Goal: Task Accomplishment & Management: Complete application form

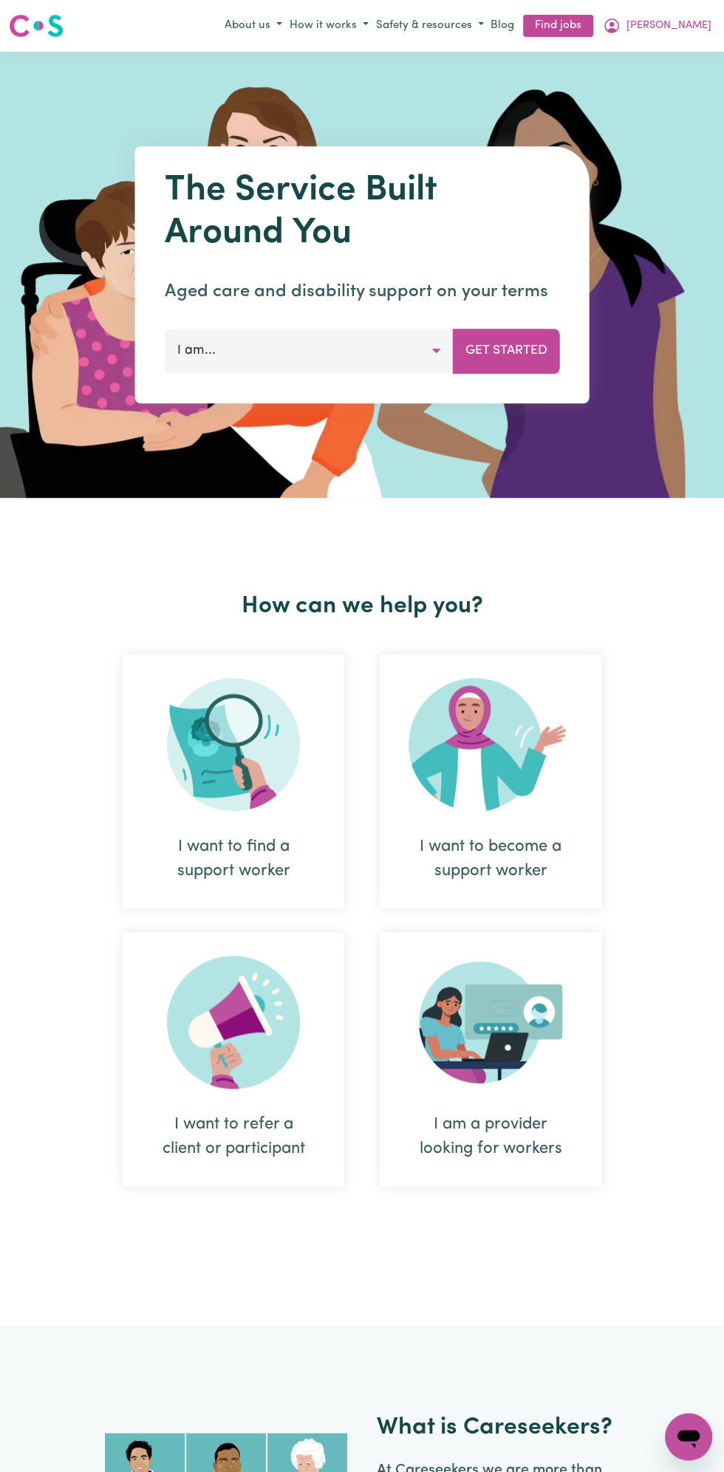
click at [683, 26] on span "[PERSON_NAME]" at bounding box center [668, 26] width 85 height 16
click at [653, 80] on link "My Dashboard" at bounding box center [655, 83] width 117 height 28
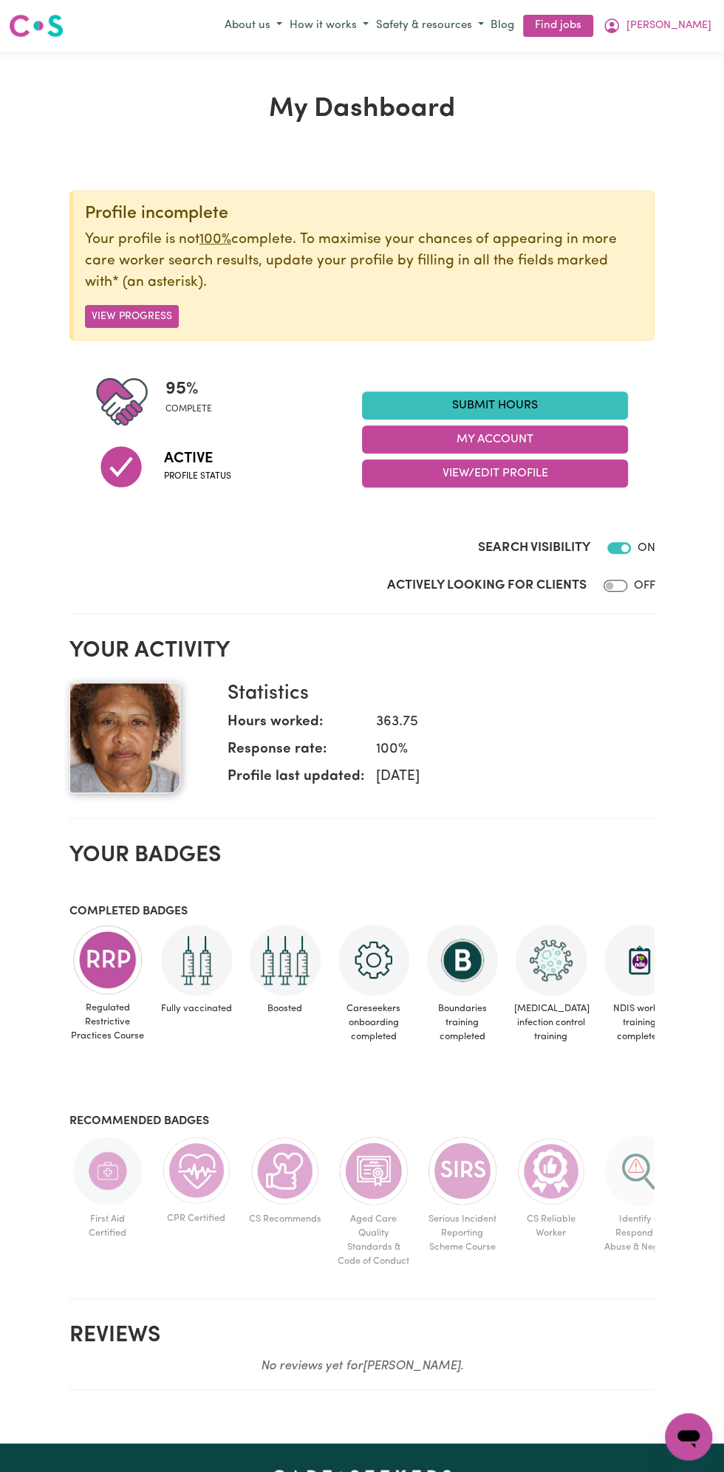
click at [506, 404] on link "Submit Hours" at bounding box center [495, 405] width 266 height 28
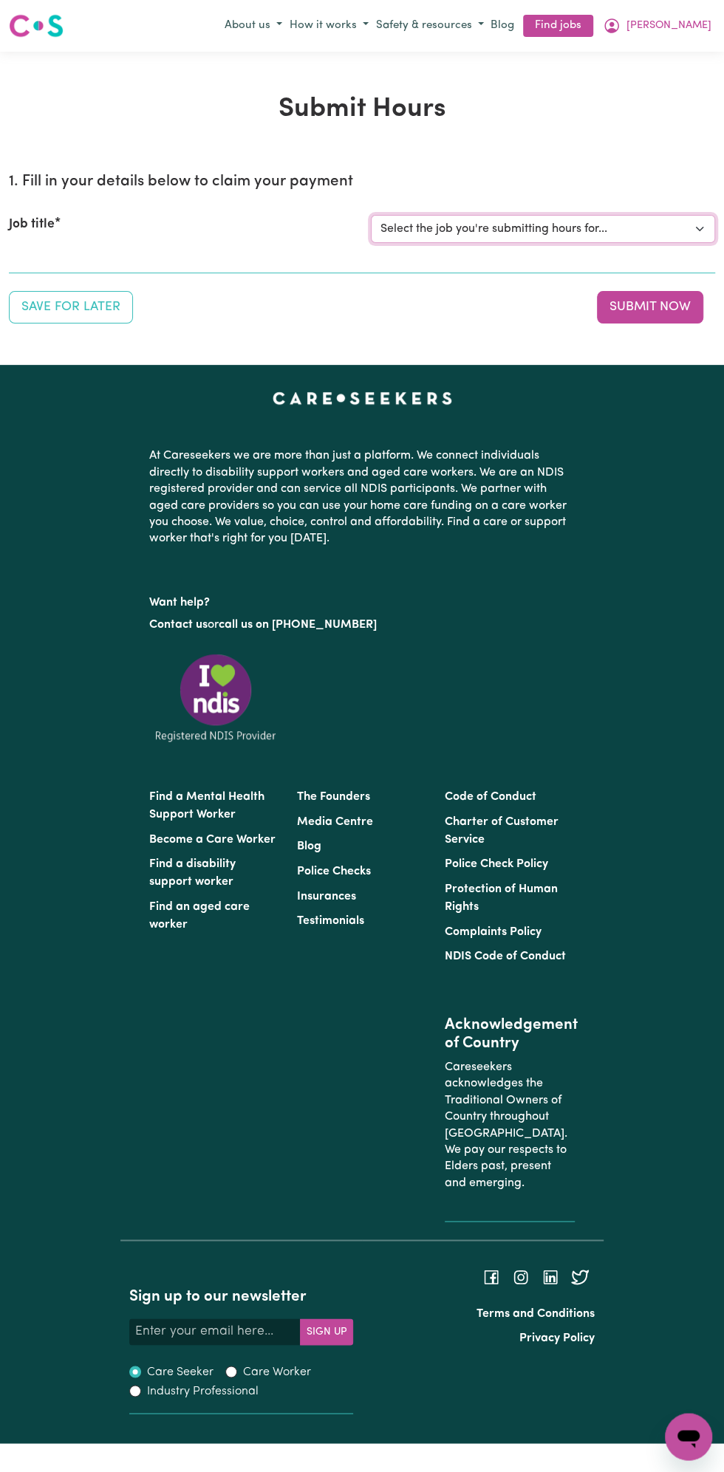
click at [521, 227] on select "Select the job you're submitting hours for... [Vartouhie ([PERSON_NAME]) [PERSO…" at bounding box center [543, 229] width 344 height 28
select select "13810"
click at [371, 215] on select "Select the job you're submitting hours for... [Vartouhie ([PERSON_NAME]) [PERSO…" at bounding box center [543, 229] width 344 height 28
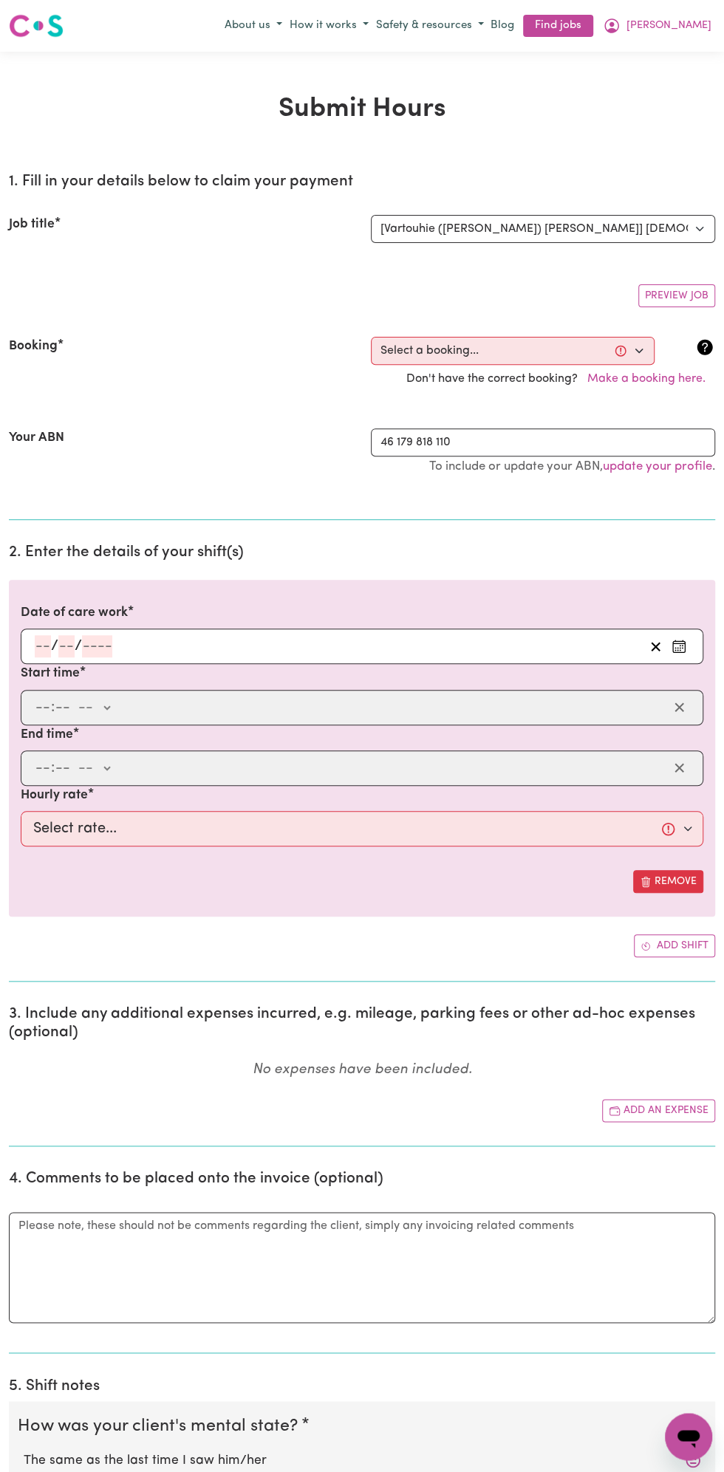
click at [93, 640] on input "number" at bounding box center [97, 646] width 30 height 22
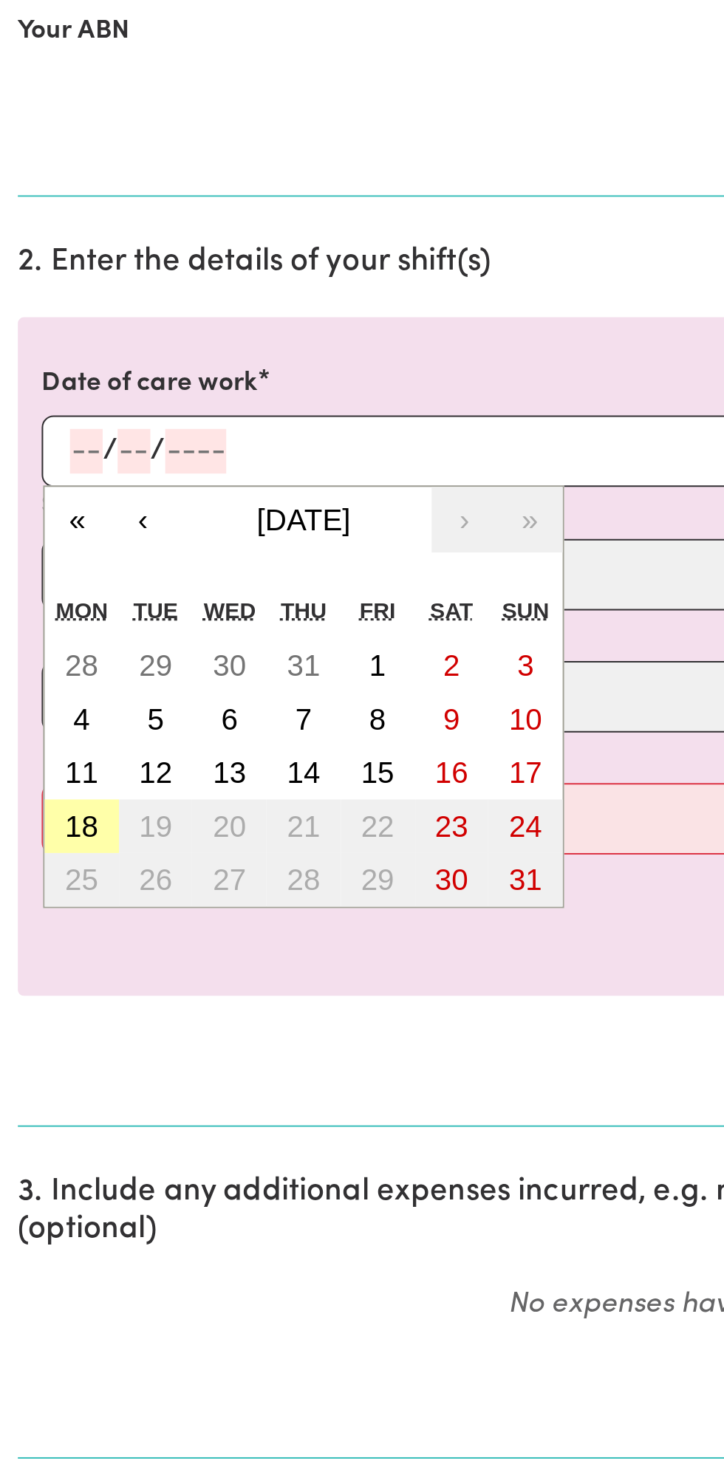
click at [48, 834] on button "18" at bounding box center [40, 832] width 37 height 27
type input "[DATE]"
type input "18"
type input "8"
type input "2025"
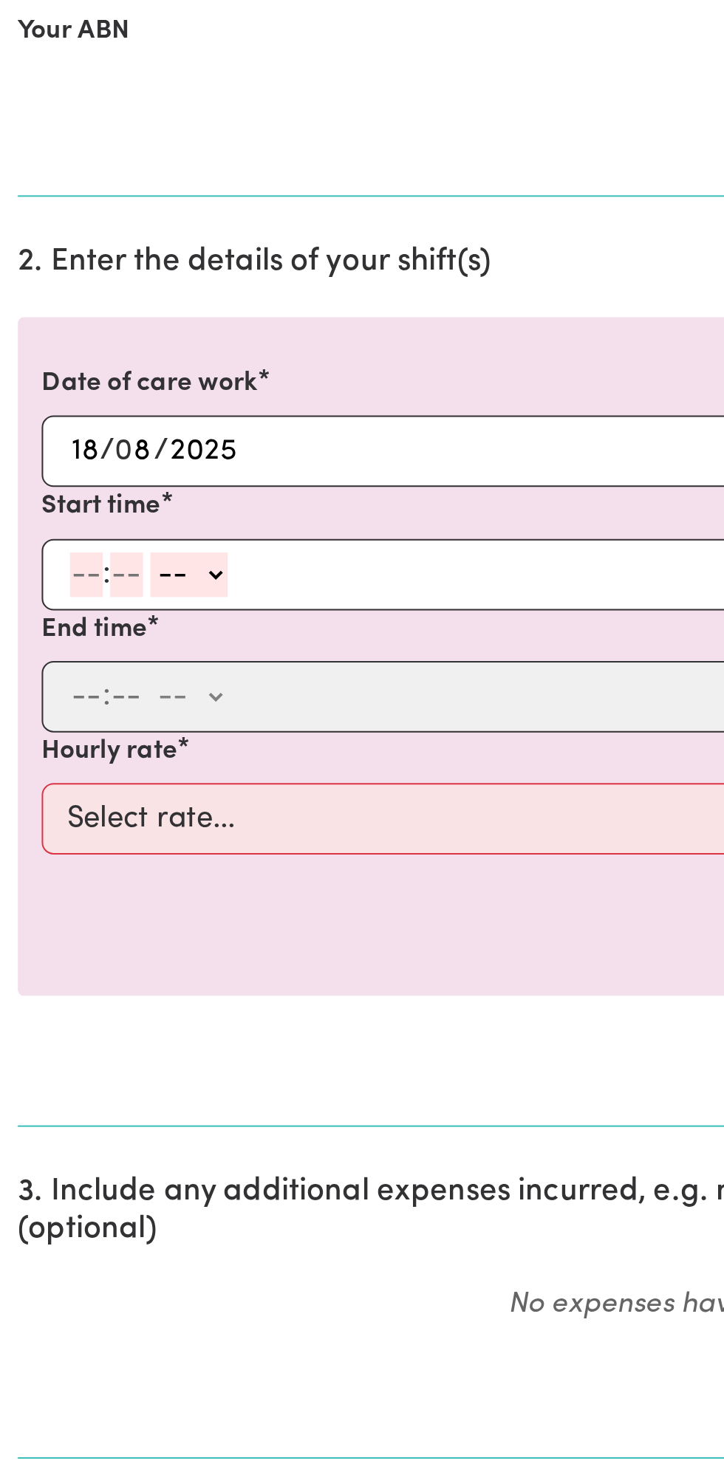
click at [47, 705] on input "number" at bounding box center [43, 707] width 16 height 22
type input "8"
type input "0"
click at [109, 700] on select "-- am pm" at bounding box center [91, 707] width 38 height 22
select select "am"
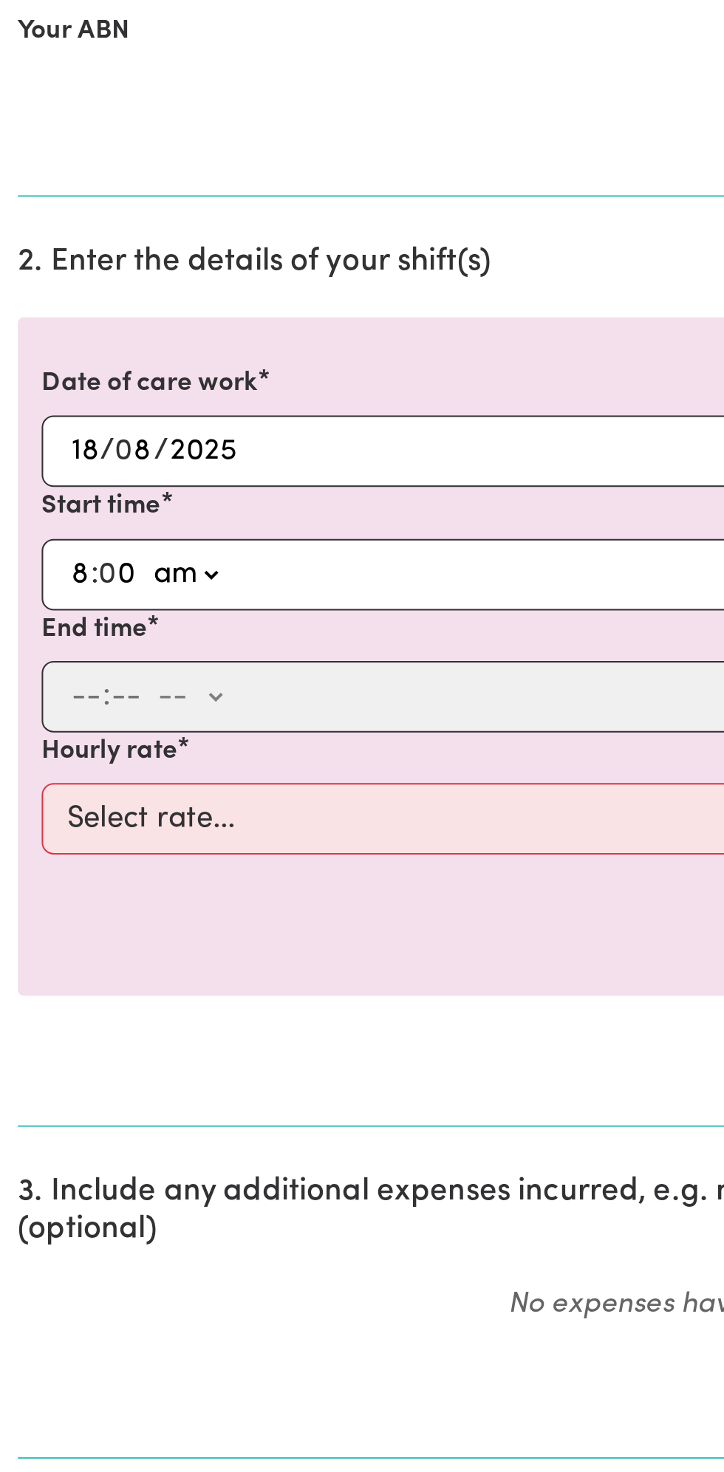
click at [72, 696] on select "-- am pm" at bounding box center [91, 707] width 38 height 22
type input "08:00"
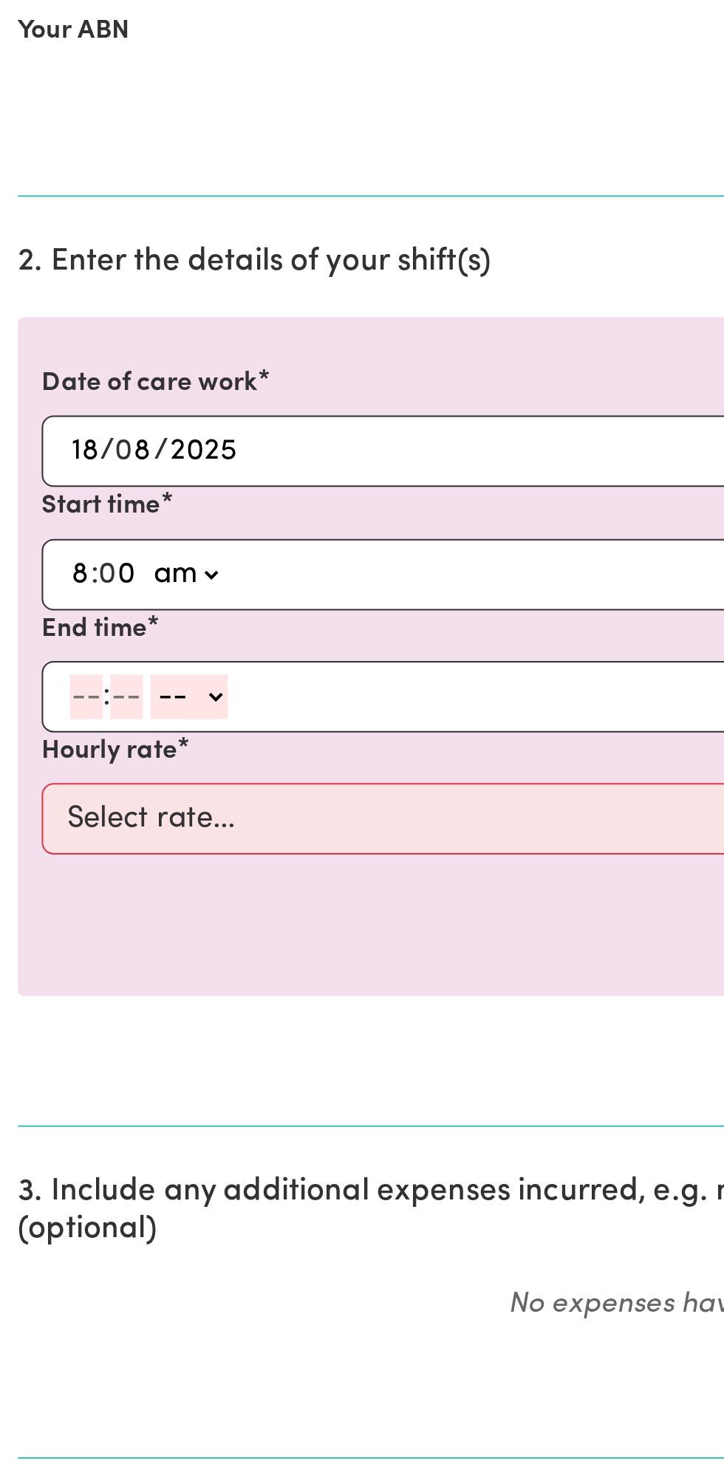
click at [38, 767] on input "number" at bounding box center [43, 768] width 16 height 22
type input "9"
type input "0"
click at [109, 767] on select "-- am pm" at bounding box center [91, 768] width 38 height 22
select select "am"
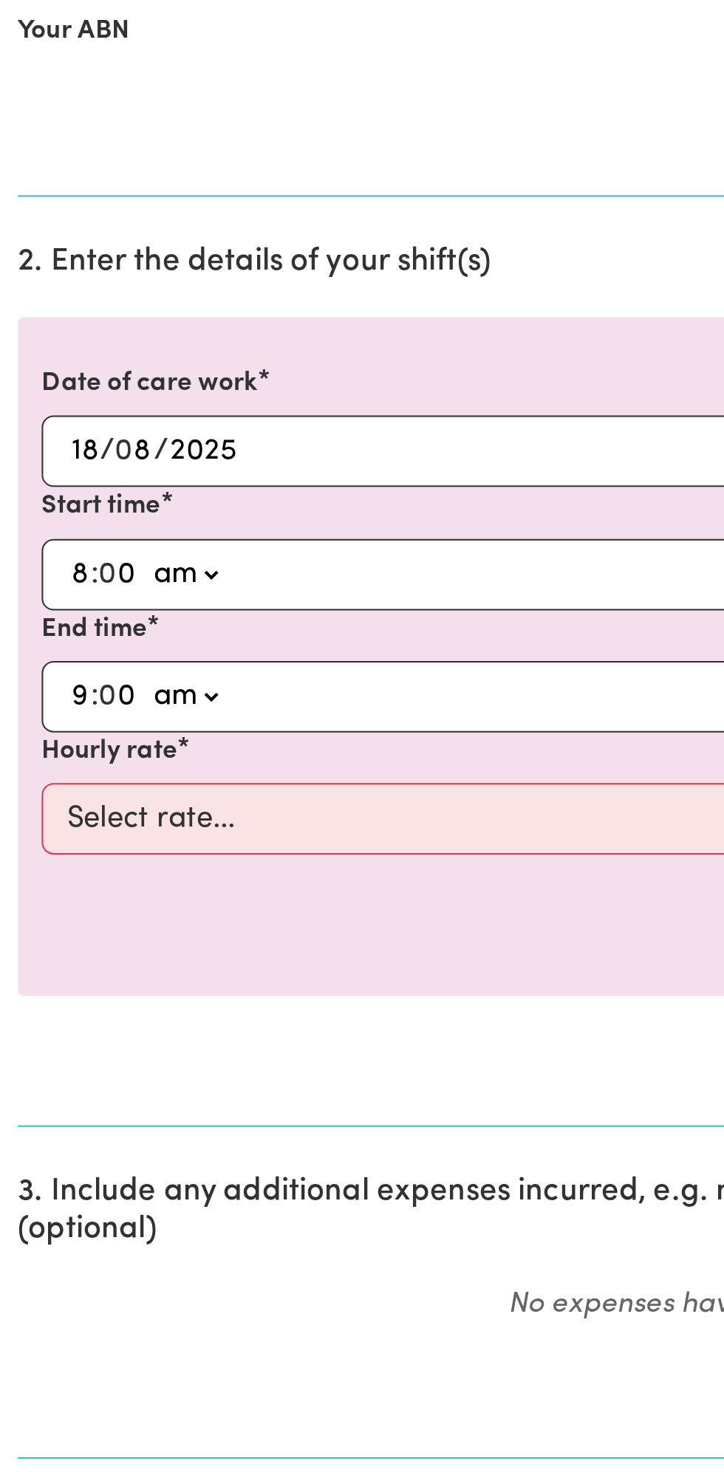
click at [72, 757] on select "-- am pm" at bounding box center [91, 768] width 38 height 22
type input "09:00"
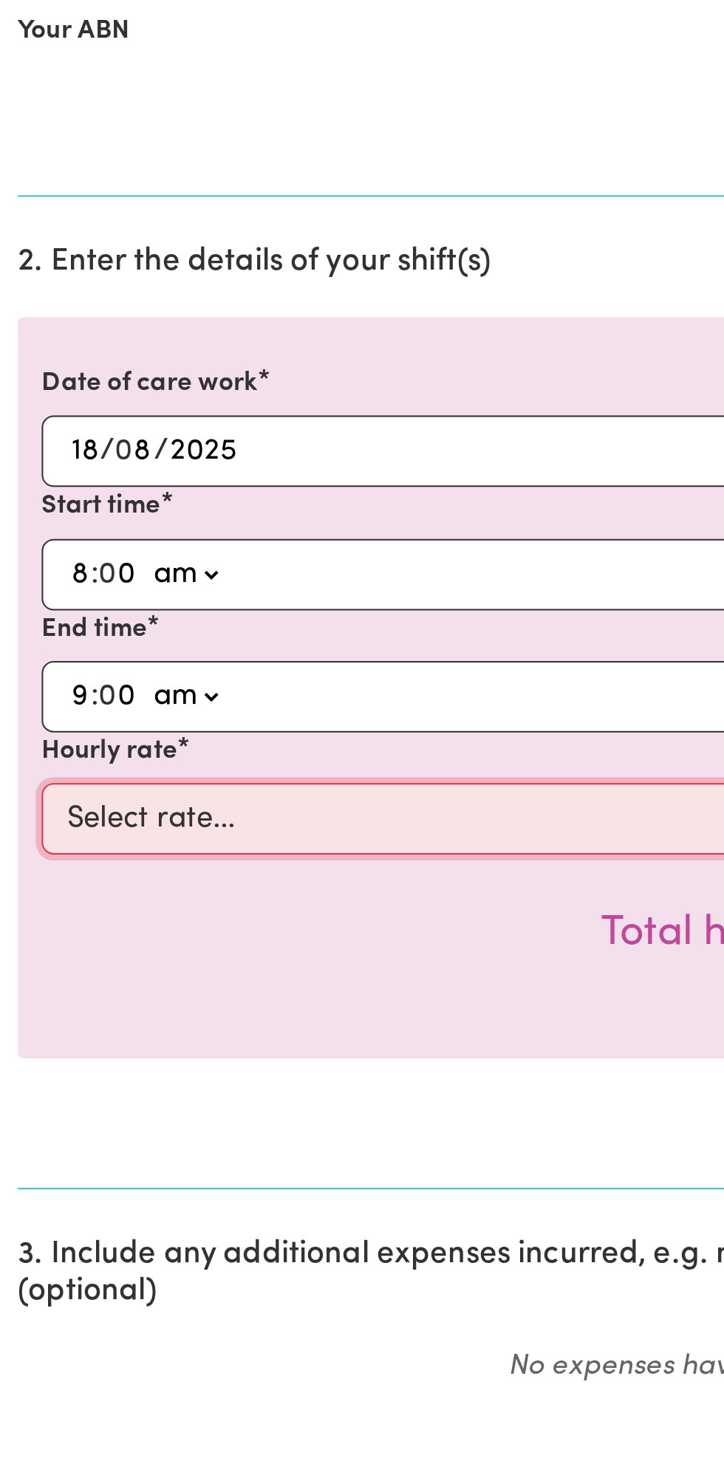
click at [183, 823] on select "Select rate... $49.00 (Weekday) $60.00 ([DATE])" at bounding box center [362, 828] width 682 height 35
select select "49-Weekday"
click at [21, 811] on select "Select rate... $49.00 (Weekday) $60.00 ([DATE])" at bounding box center [362, 828] width 682 height 35
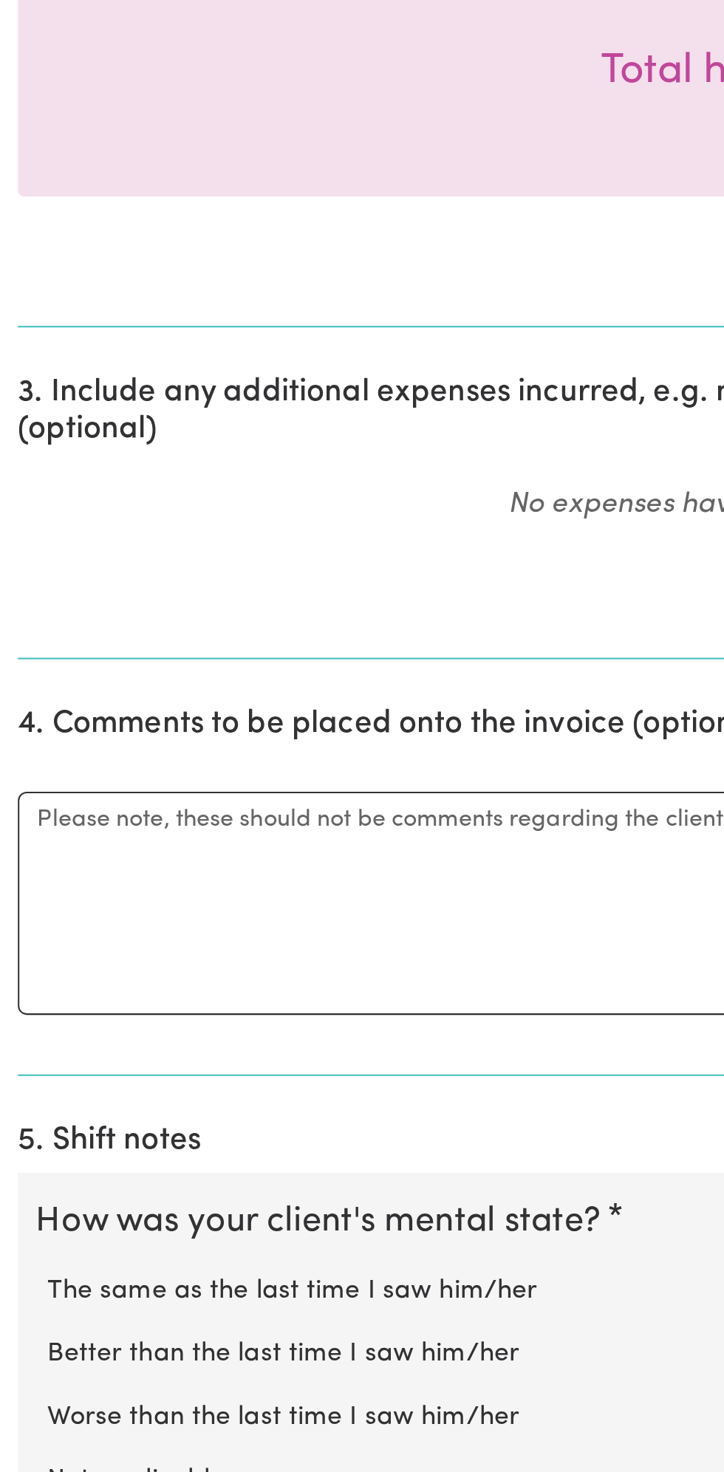
scroll to position [110, 0]
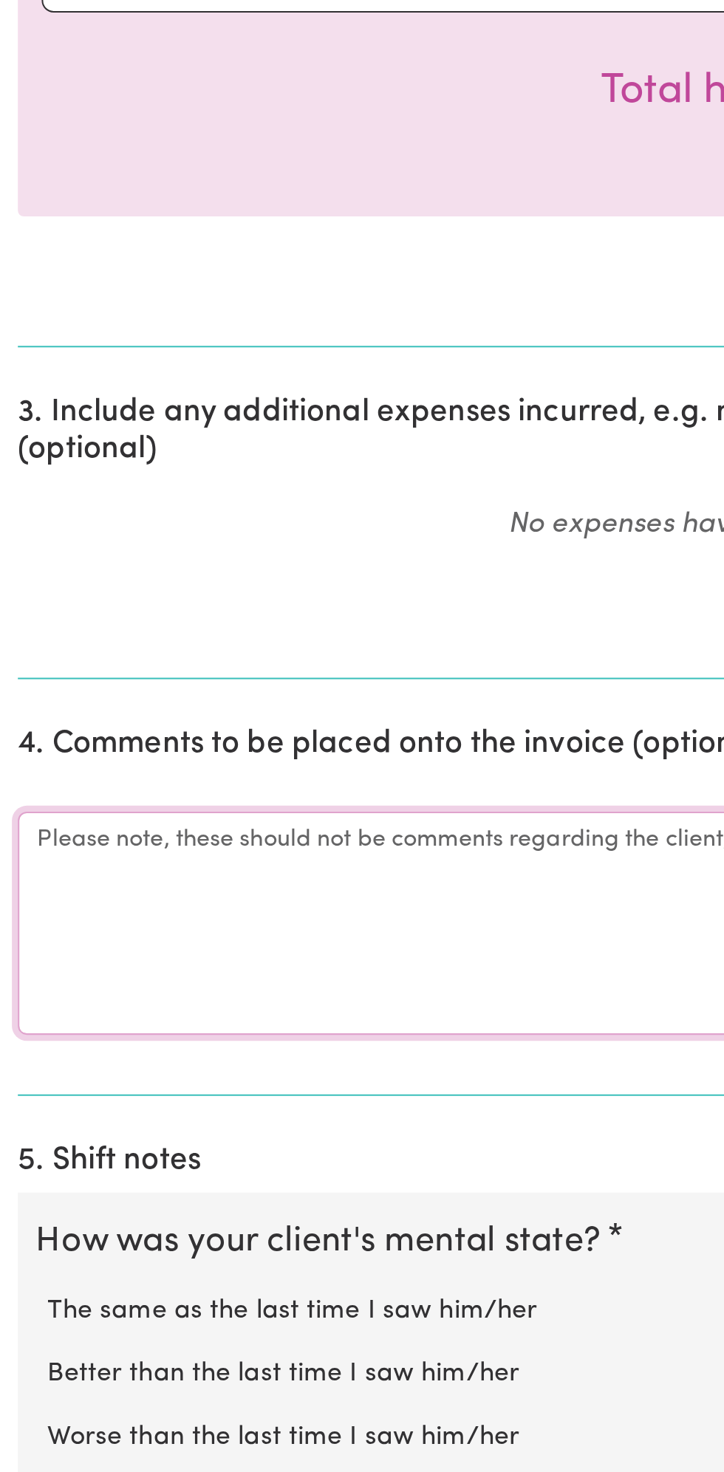
click at [114, 1162] on textarea "Comments" at bounding box center [362, 1188] width 706 height 111
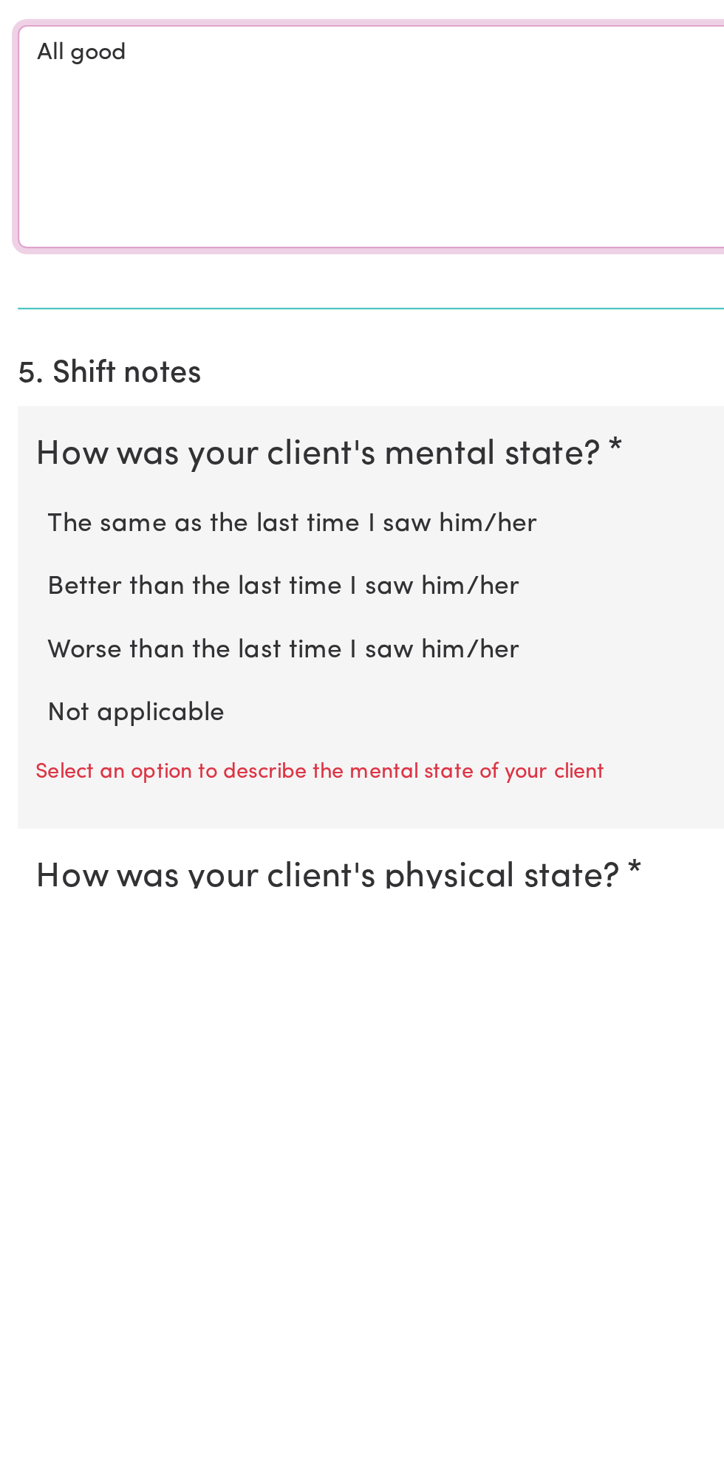
scroll to position [199, 0]
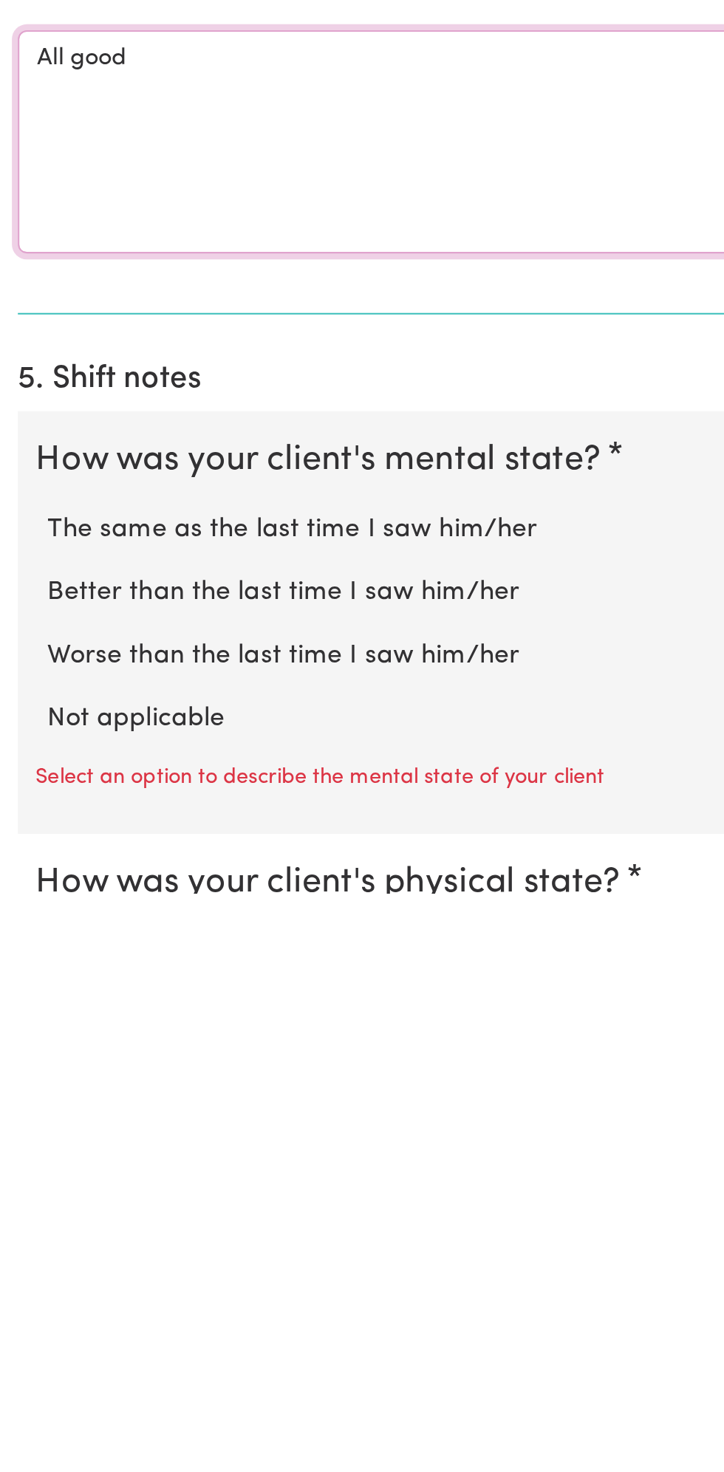
type textarea "All good"
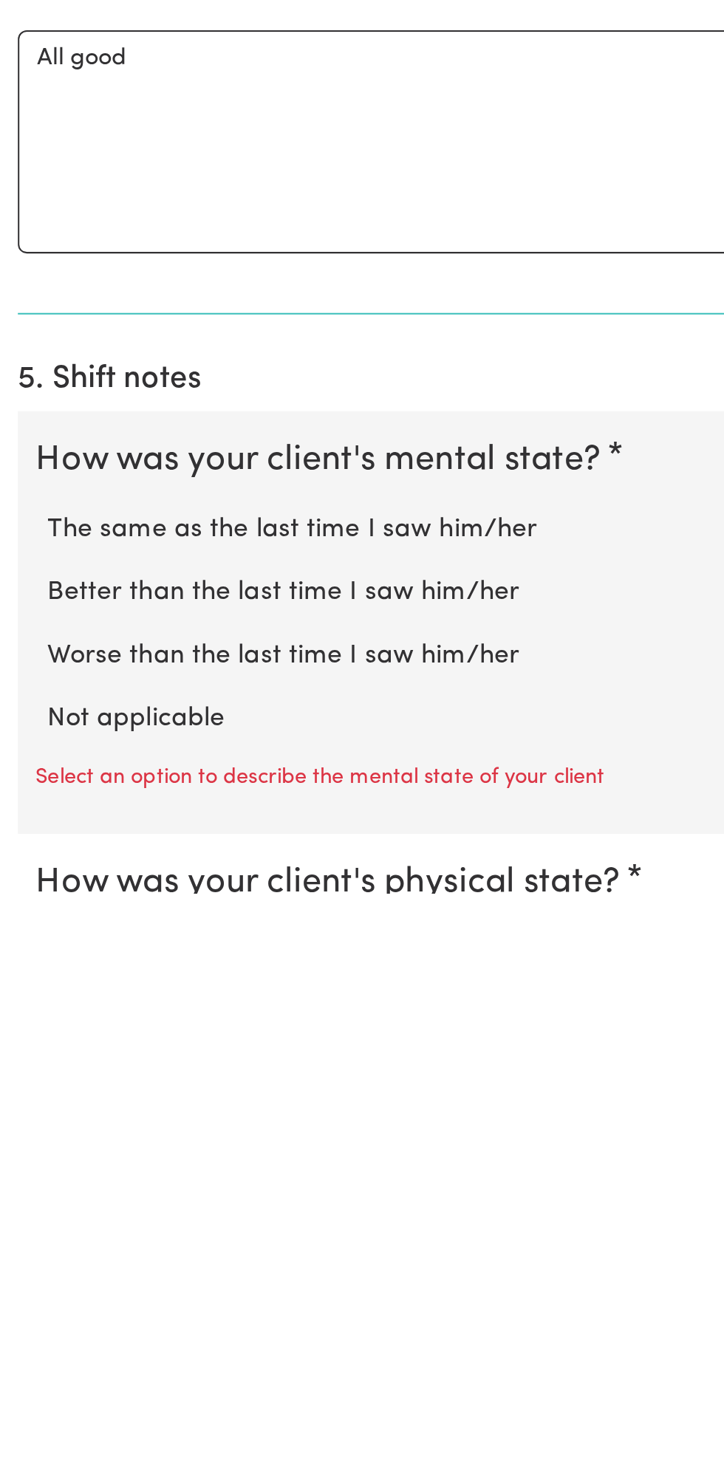
click at [97, 1376] on label "Not applicable" at bounding box center [362, 1385] width 676 height 19
click at [24, 1375] on input "Not applicable" at bounding box center [23, 1375] width 1 height 1
radio input "true"
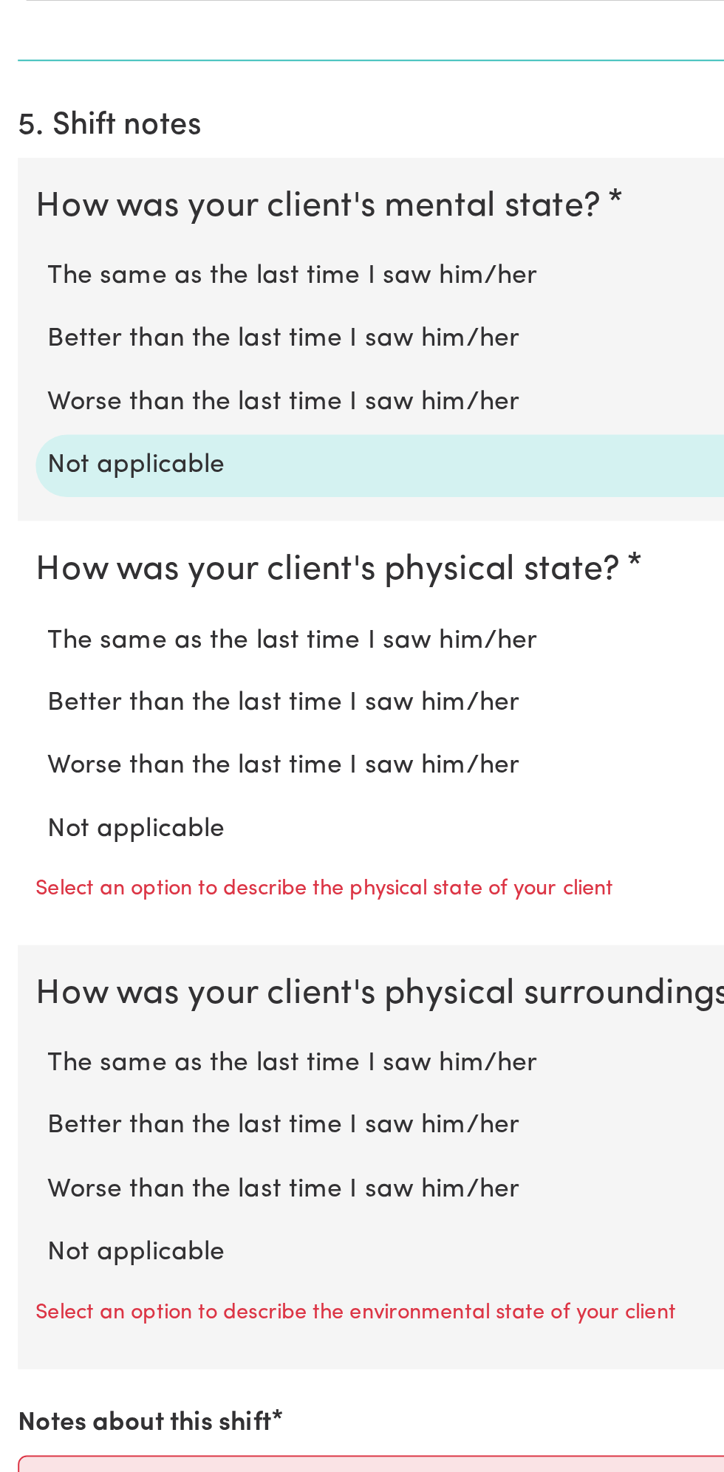
scroll to position [616, 0]
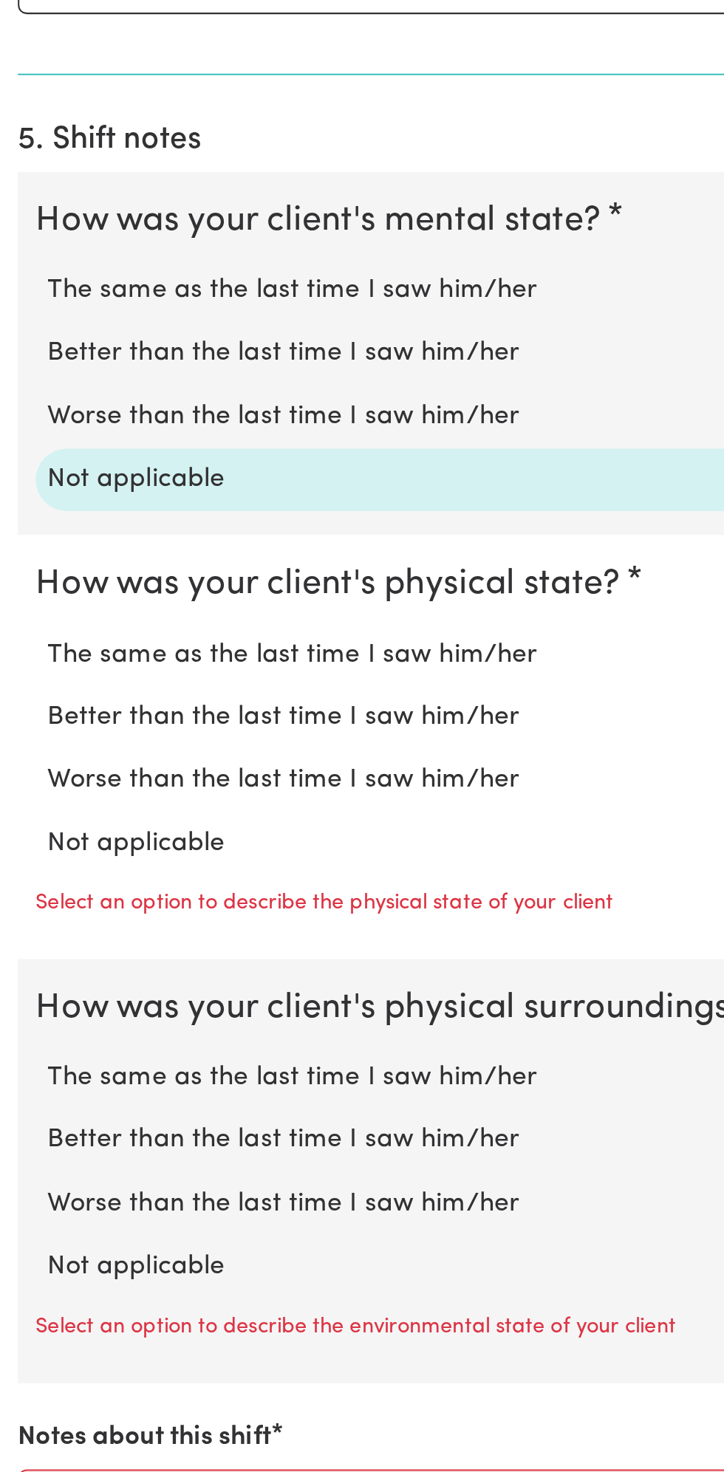
click at [99, 1140] on label "Not applicable" at bounding box center [362, 1149] width 676 height 19
click at [24, 1139] on input "Not applicable" at bounding box center [23, 1139] width 1 height 1
radio input "true"
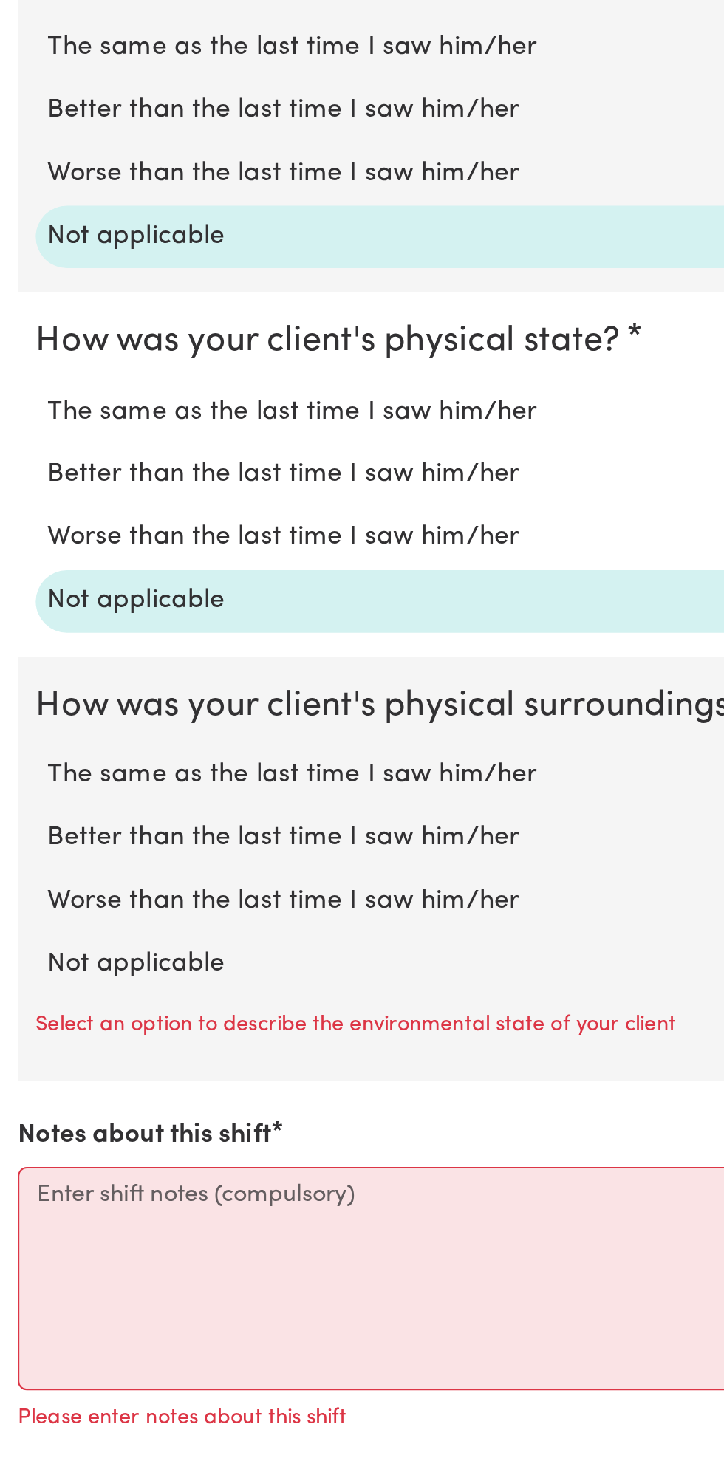
scroll to position [741, 0]
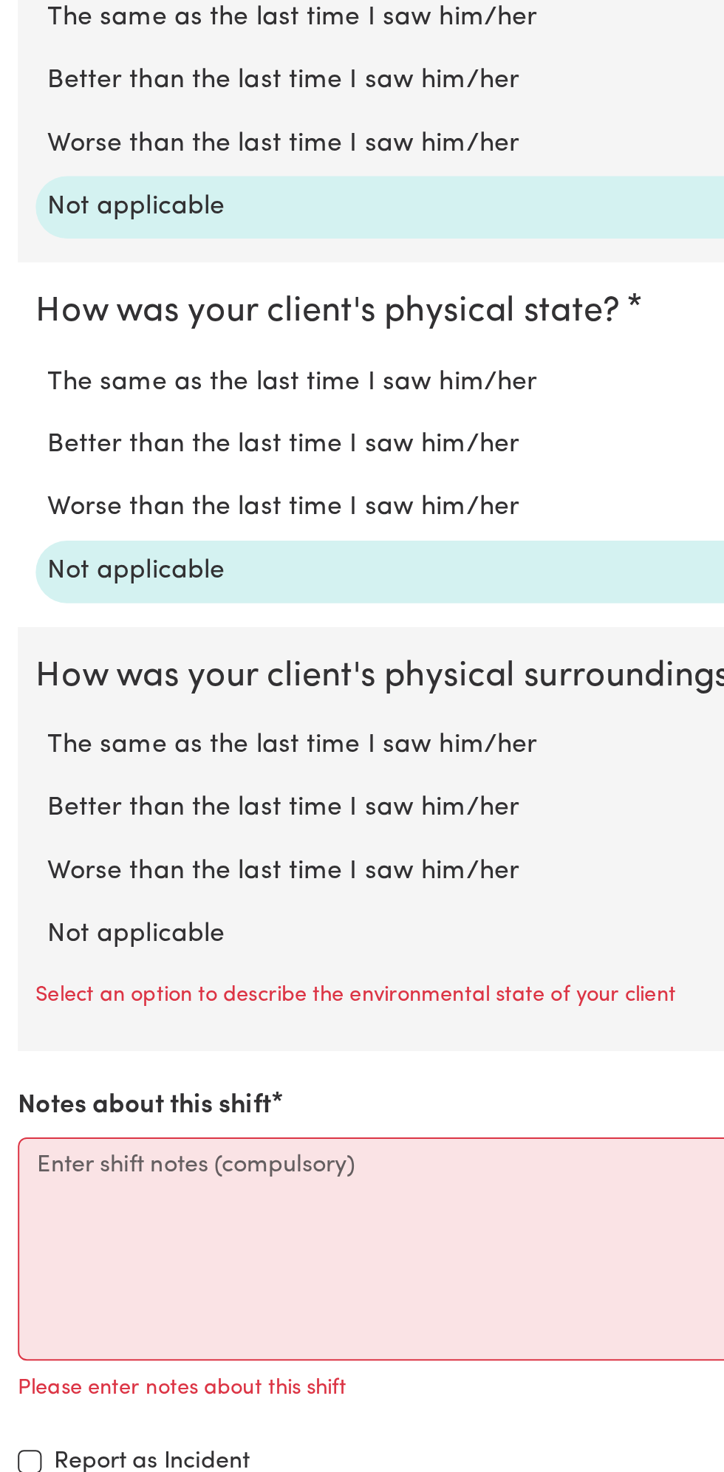
click at [92, 1196] on label "Not applicable" at bounding box center [362, 1205] width 676 height 19
click at [24, 1195] on input "Not applicable" at bounding box center [23, 1195] width 1 height 1
radio input "true"
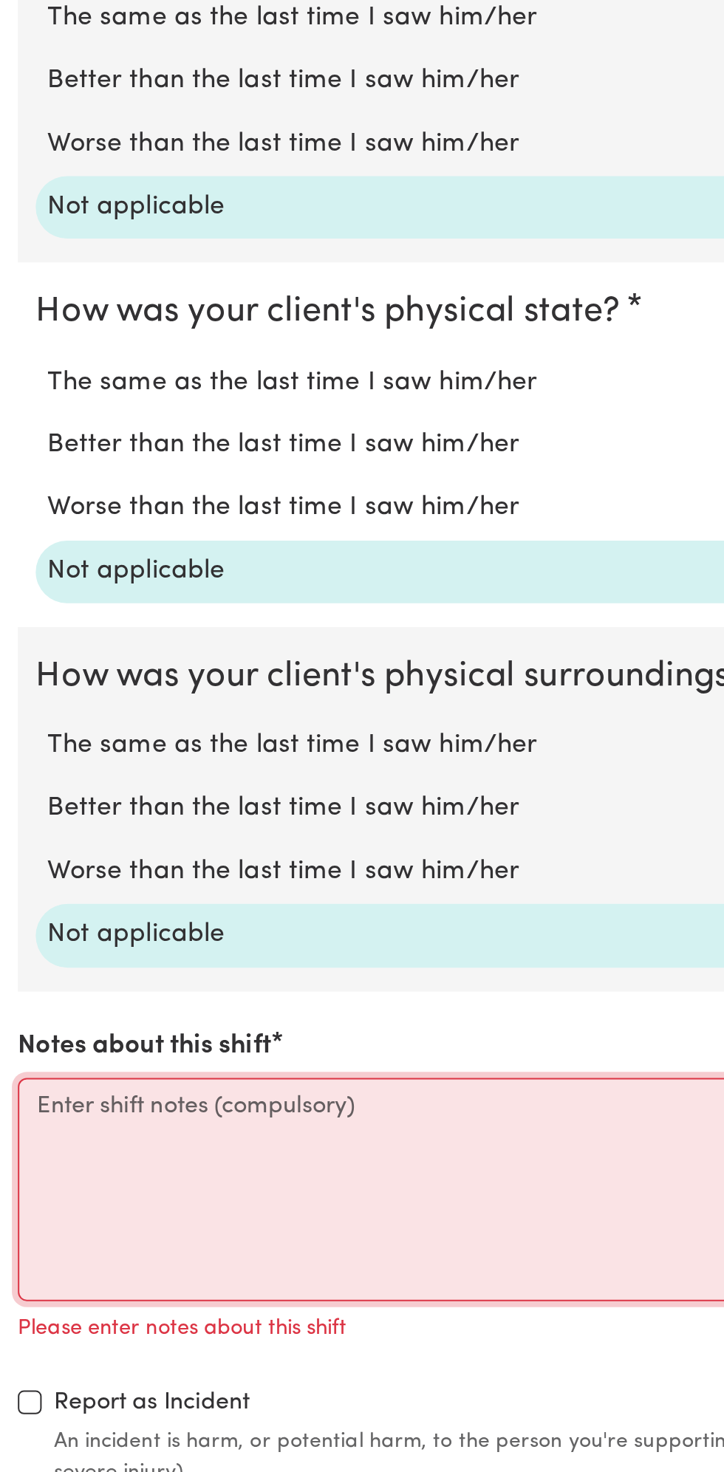
click at [92, 1306] on textarea "Notes about this shift" at bounding box center [362, 1331] width 706 height 111
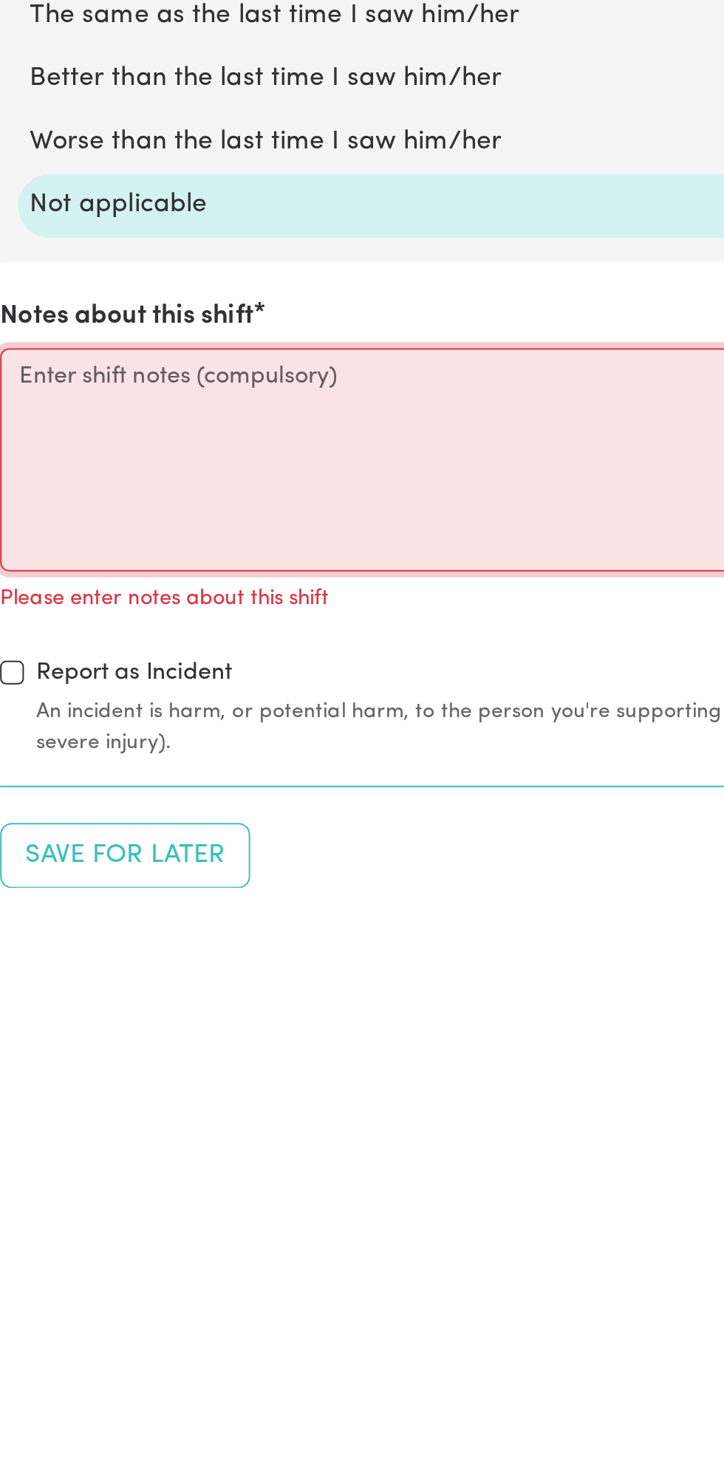
scroll to position [812, 0]
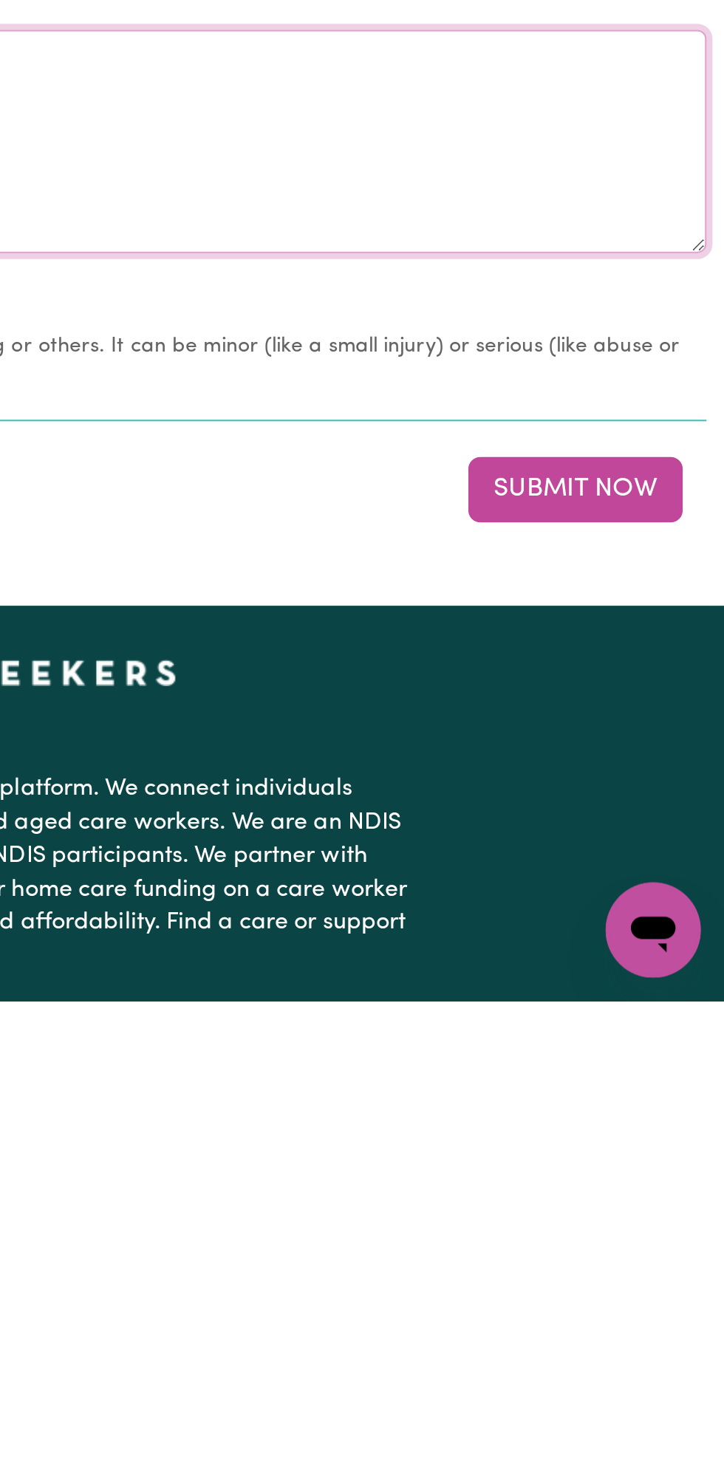
type textarea "Nothing changes all good"
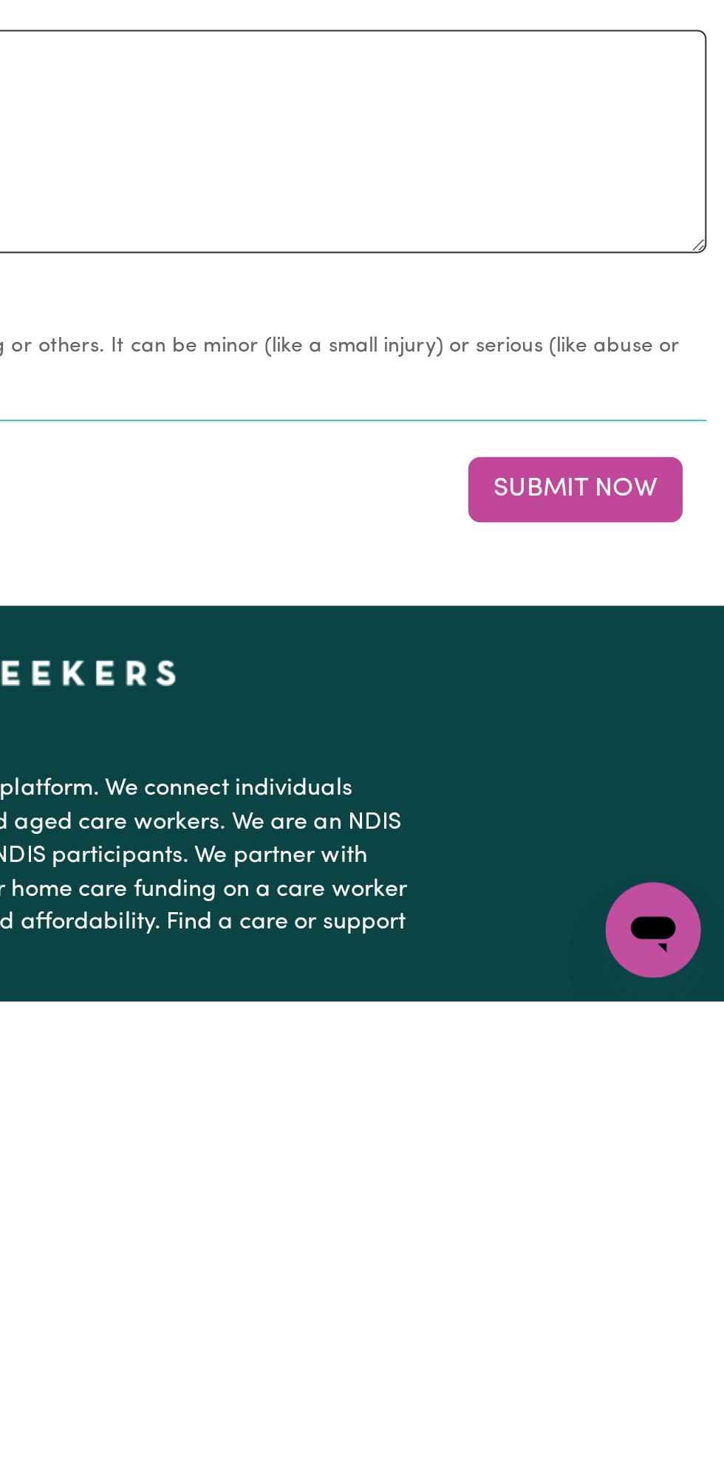
click at [645, 1216] on button "Submit Now" at bounding box center [650, 1218] width 106 height 32
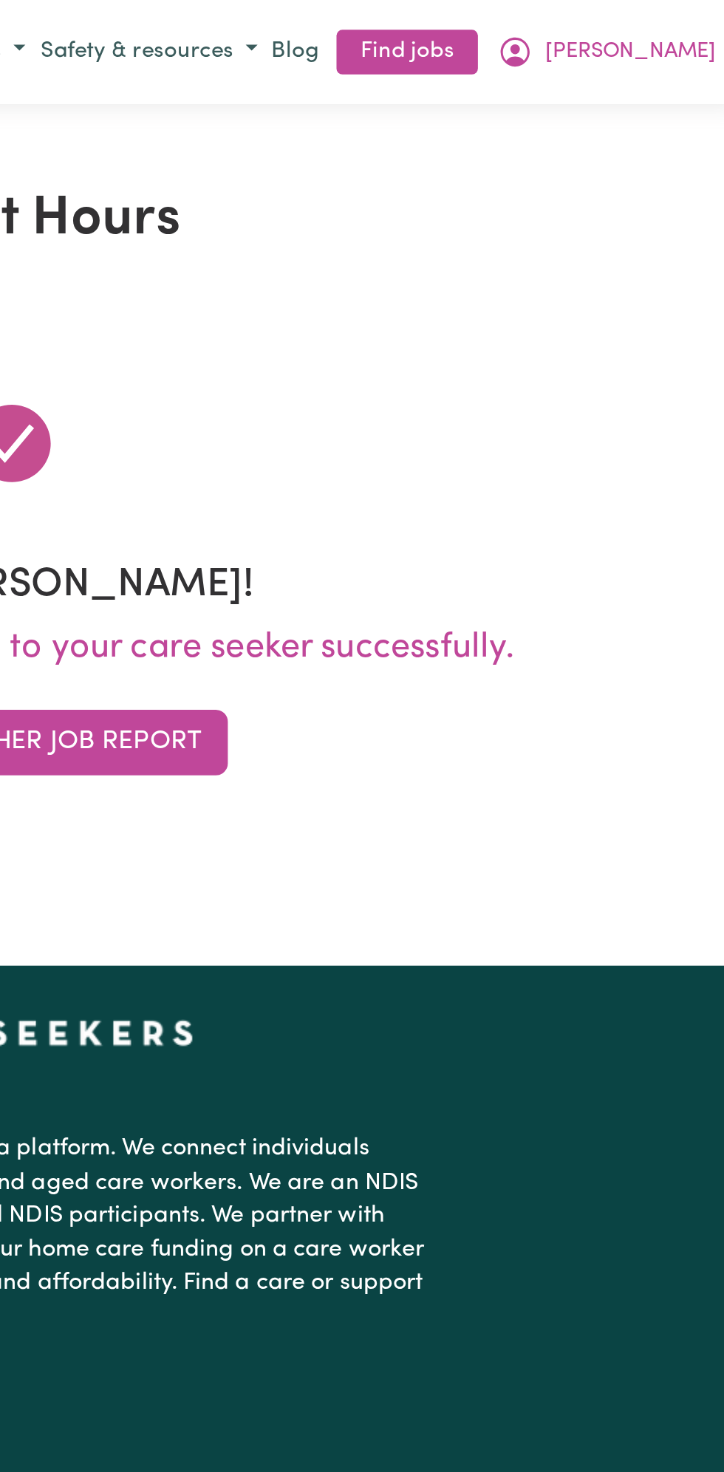
scroll to position [0, 0]
